Goal: Information Seeking & Learning: Compare options

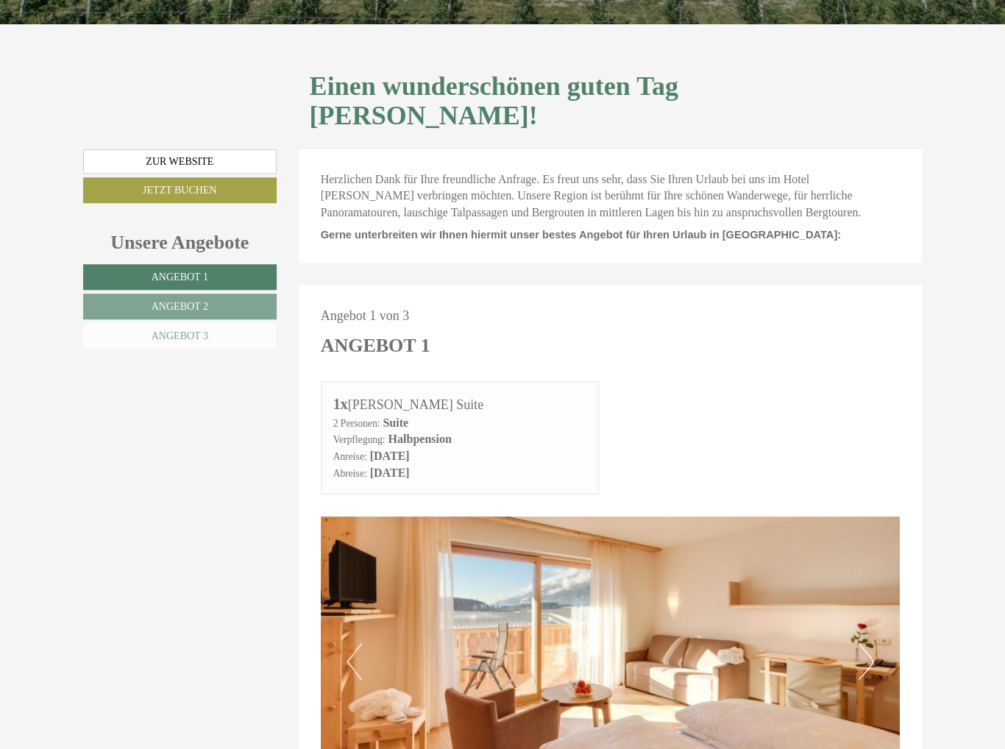
click at [169, 330] on span "Angebot 3" at bounding box center [180, 335] width 57 height 11
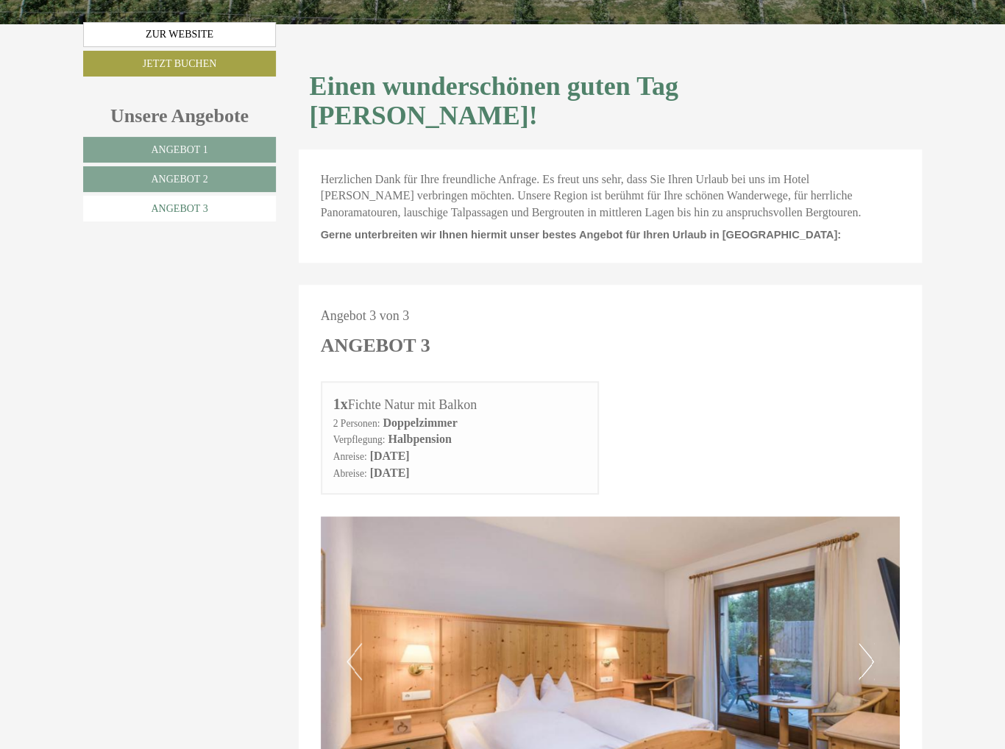
scroll to position [624, 0]
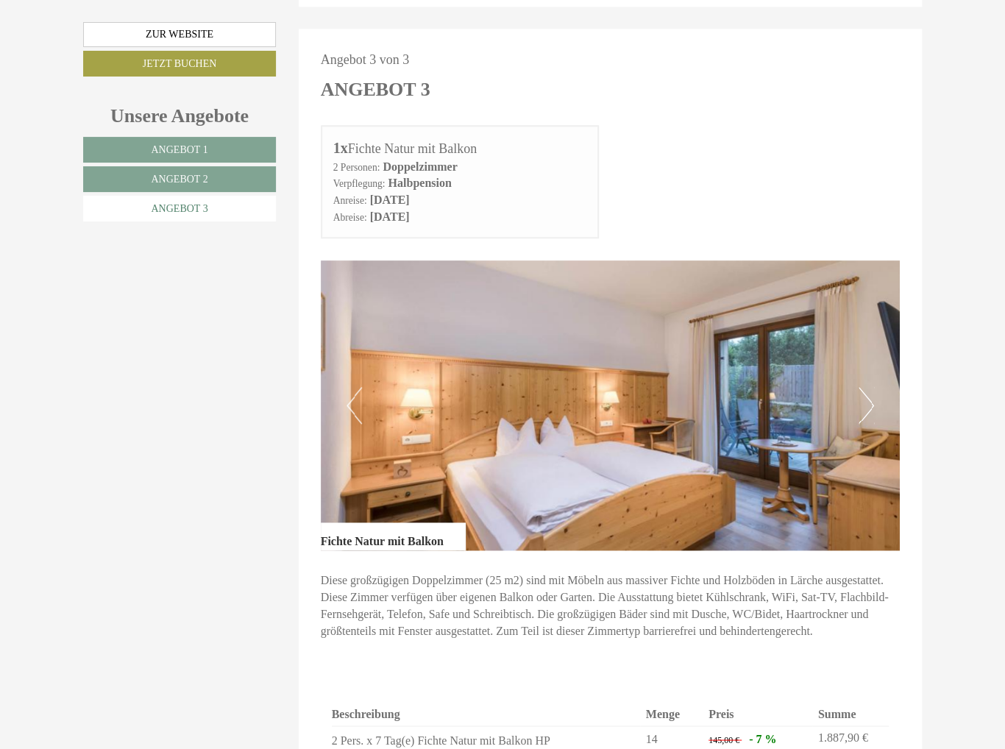
click at [175, 208] on span "Angebot 3" at bounding box center [179, 208] width 57 height 11
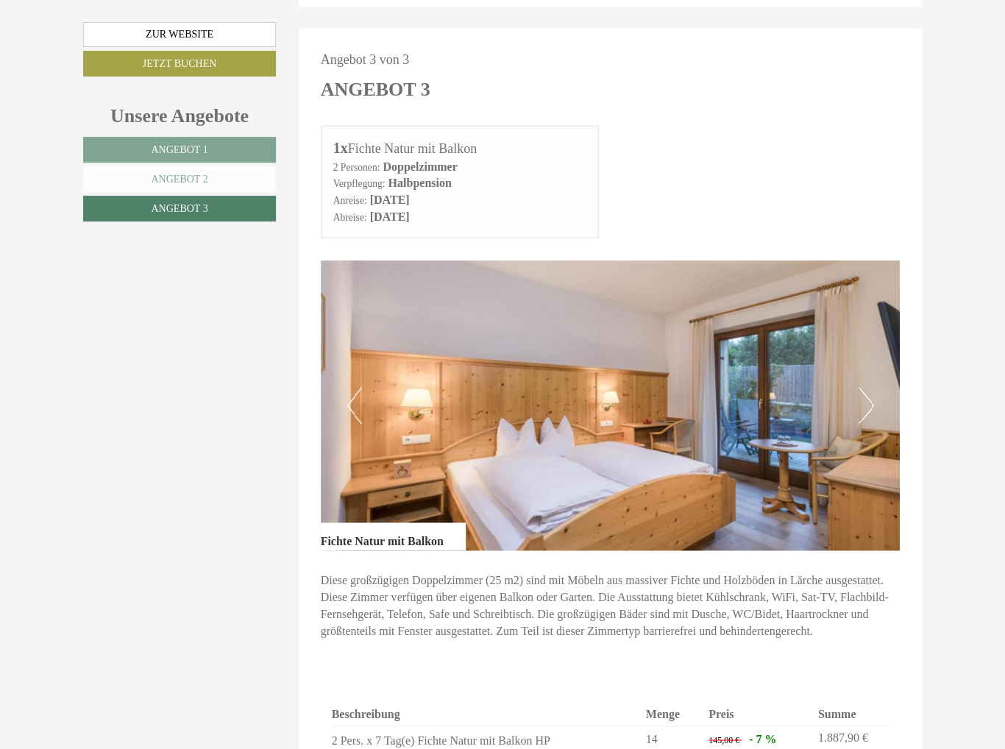
click at [179, 182] on span "Angebot 2" at bounding box center [179, 179] width 57 height 11
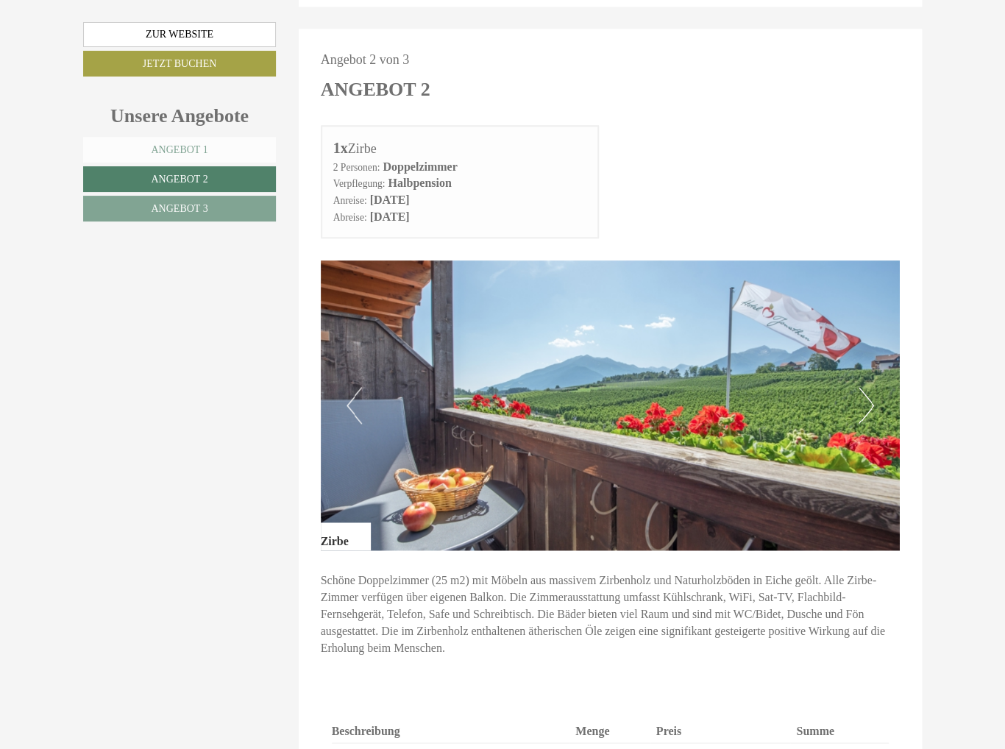
click at [177, 150] on span "Angebot 1" at bounding box center [179, 149] width 57 height 11
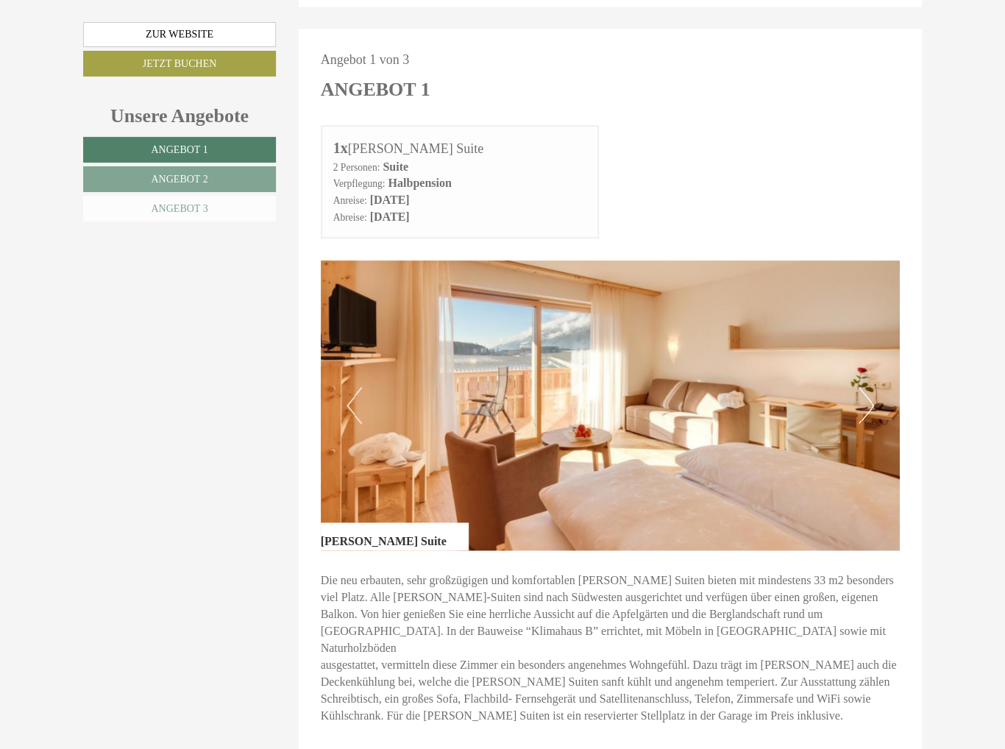
click at [188, 210] on span "Angebot 3" at bounding box center [179, 208] width 57 height 11
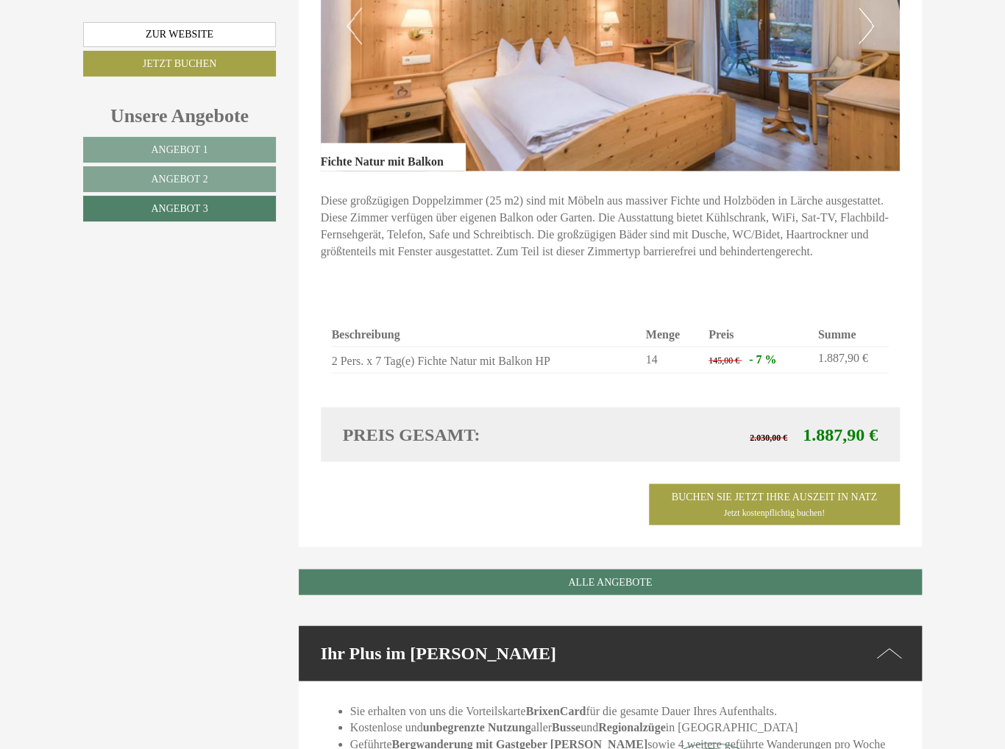
scroll to position [918, 0]
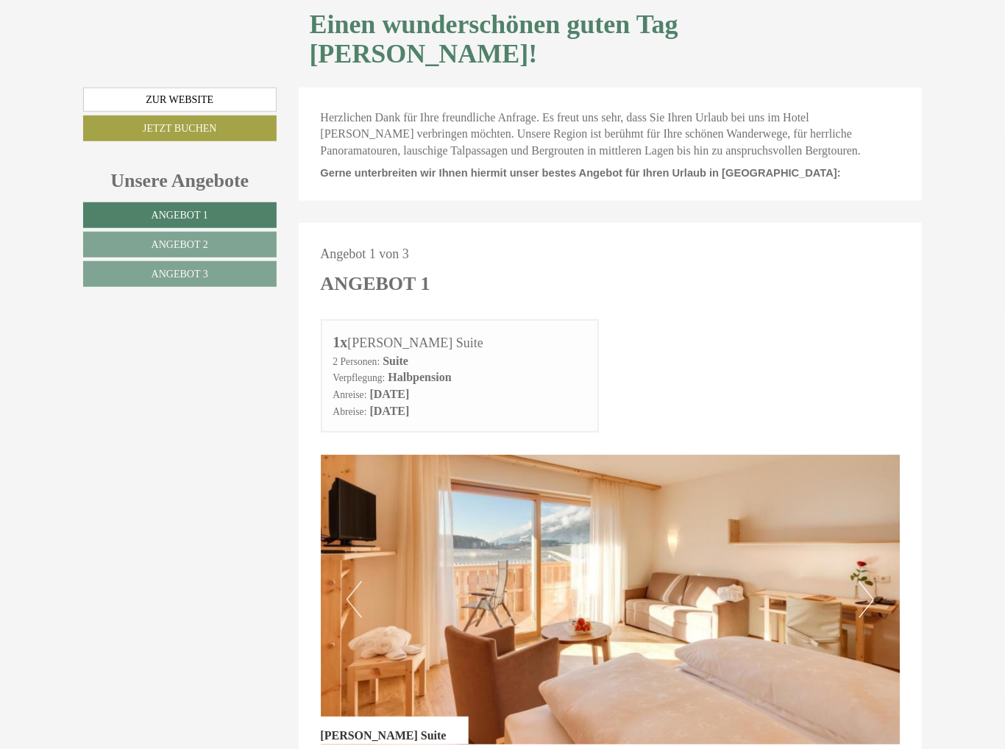
scroll to position [368, 0]
